Goal: Information Seeking & Learning: Check status

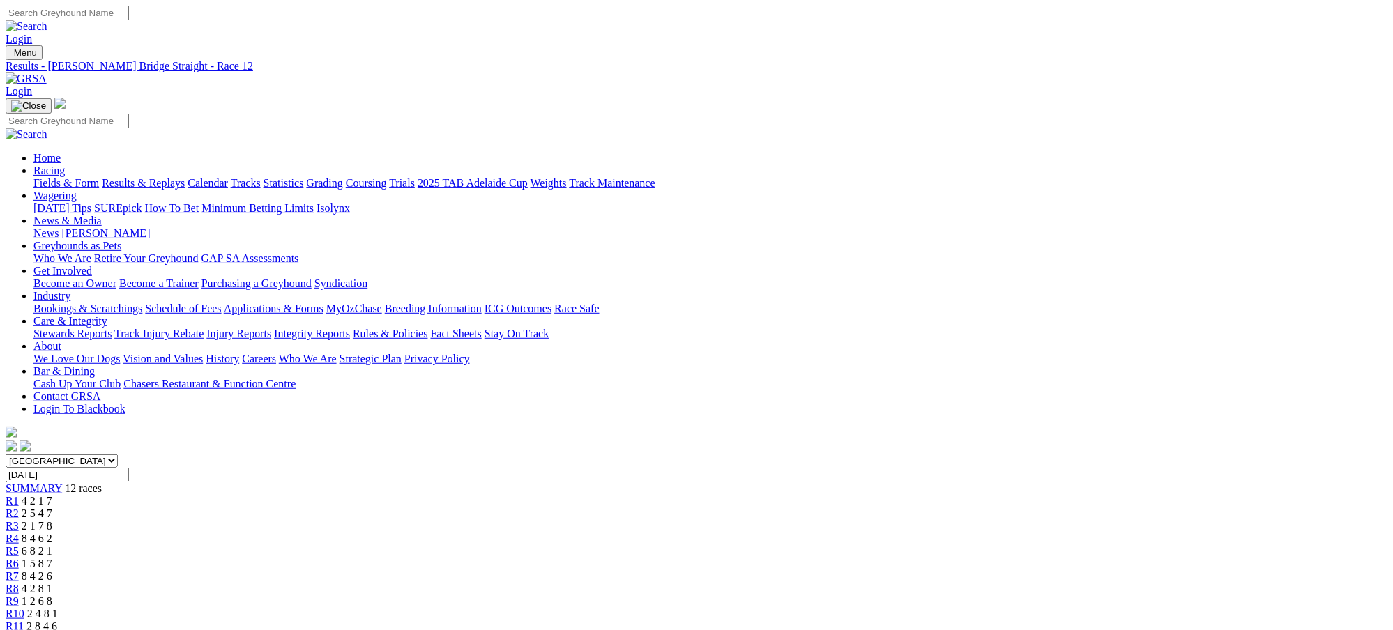
click at [185, 177] on link "Results & Replays" at bounding box center [143, 183] width 83 height 12
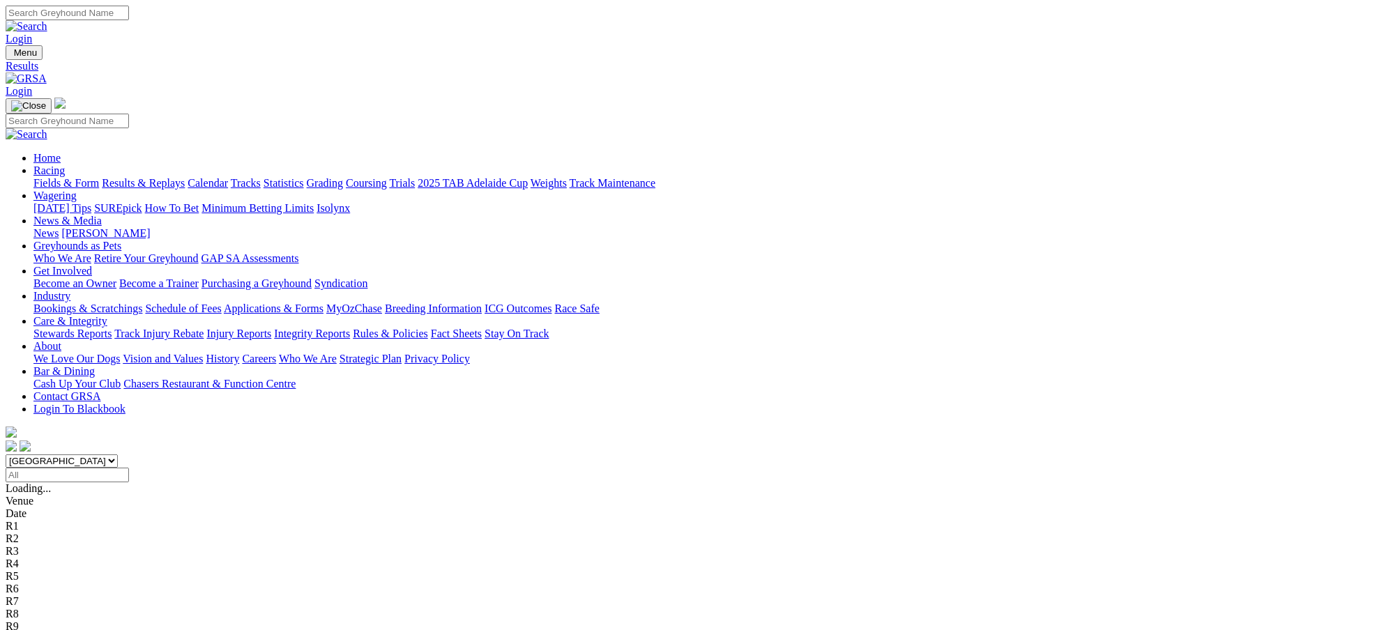
click at [52, 507] on span "2 1 4 7" at bounding box center [37, 513] width 31 height 12
click at [52, 520] on span "8 2 5 1" at bounding box center [37, 526] width 31 height 12
click at [52, 532] on span "5 1 8 7" at bounding box center [37, 538] width 31 height 12
click at [670, 545] on div "R5 4 1 8 5" at bounding box center [696, 551] width 1381 height 13
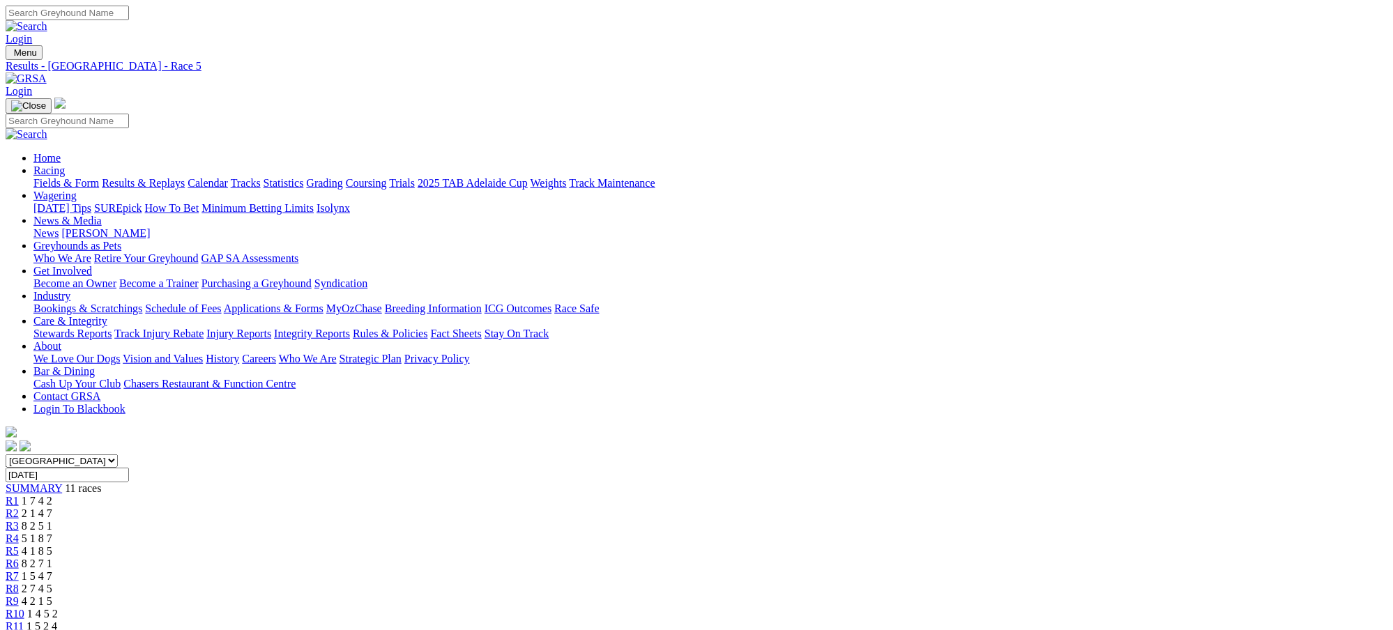
click at [52, 558] on span "8 2 7 1" at bounding box center [37, 564] width 31 height 12
click at [52, 570] on span "1 5 4 7" at bounding box center [37, 576] width 31 height 12
click at [52, 583] on span "2 7 4 5" at bounding box center [37, 589] width 31 height 12
click at [52, 595] on span "4 2 1 5" at bounding box center [37, 601] width 31 height 12
click at [58, 608] on span "1 4 5 2" at bounding box center [42, 614] width 31 height 12
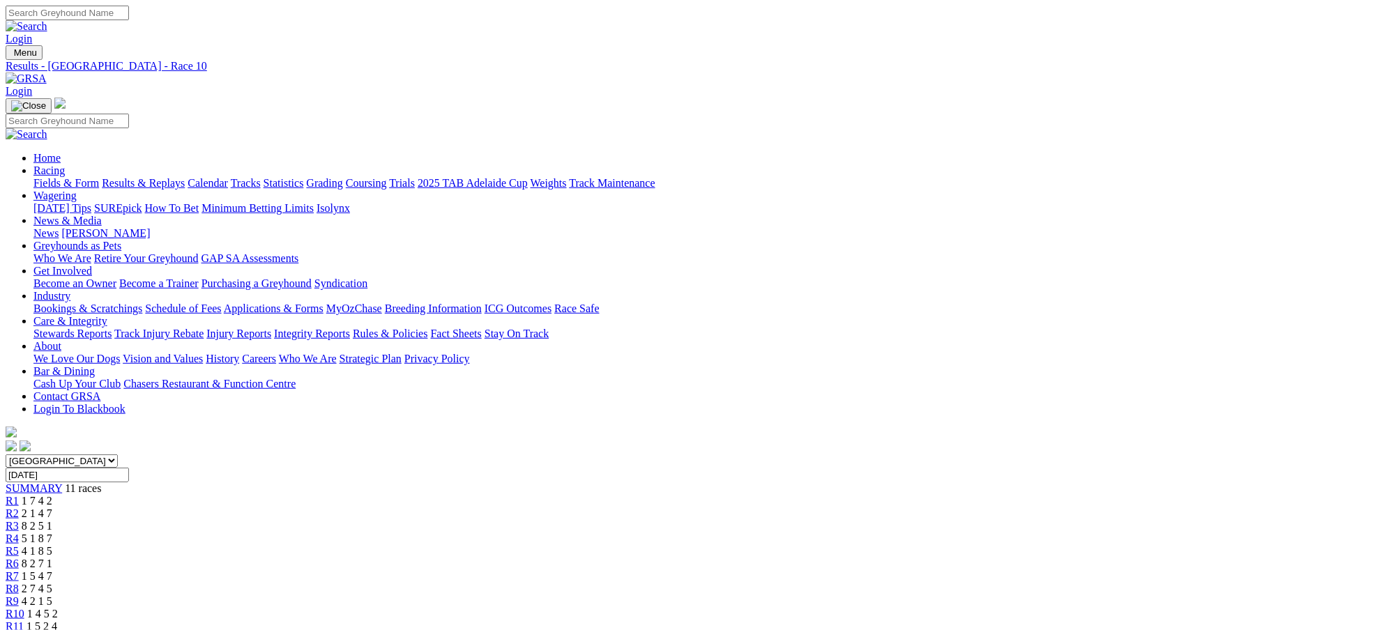
click at [57, 620] on span "1 5 2 4" at bounding box center [41, 626] width 31 height 12
